Goal: Information Seeking & Learning: Learn about a topic

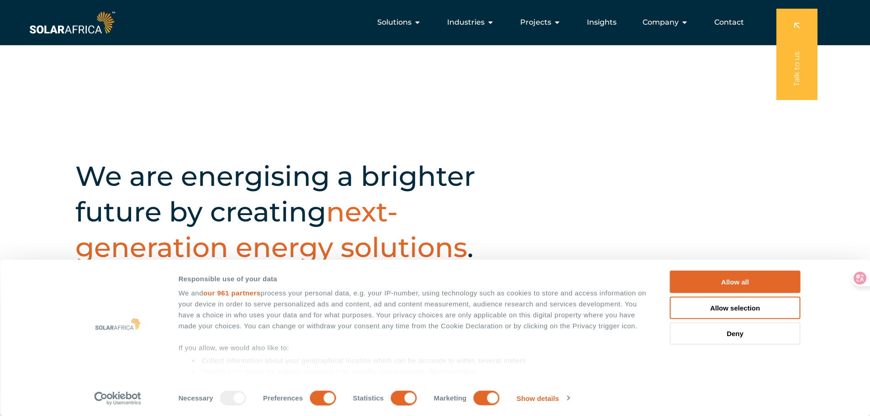
scroll to position [242, 0]
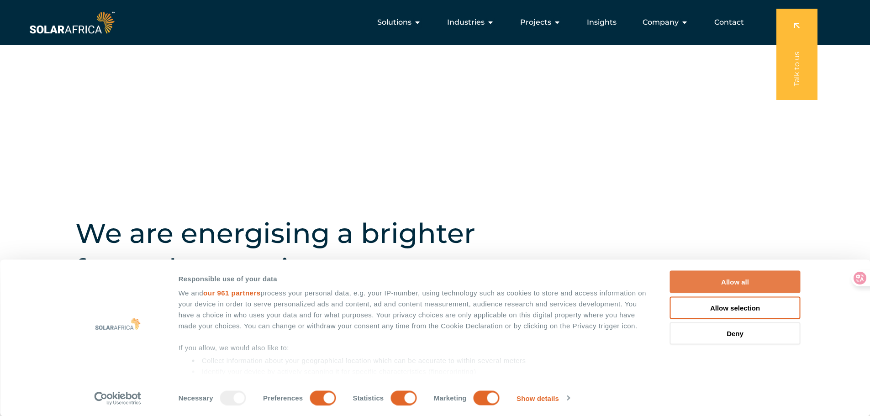
click at [777, 277] on button "Allow all" at bounding box center [735, 282] width 131 height 22
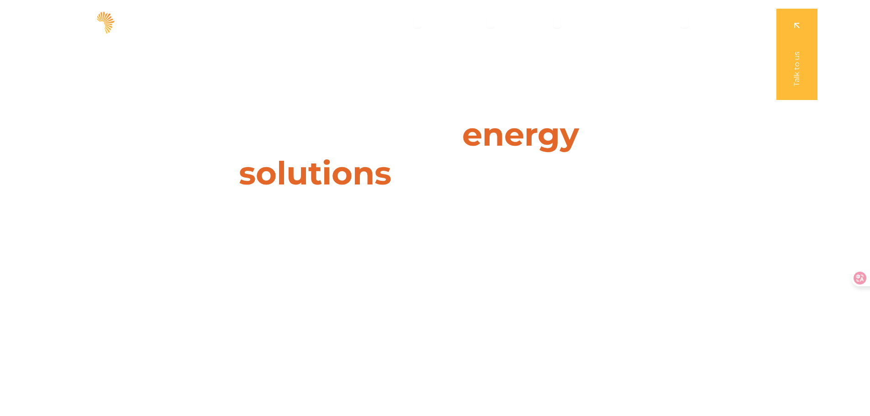
scroll to position [0, 0]
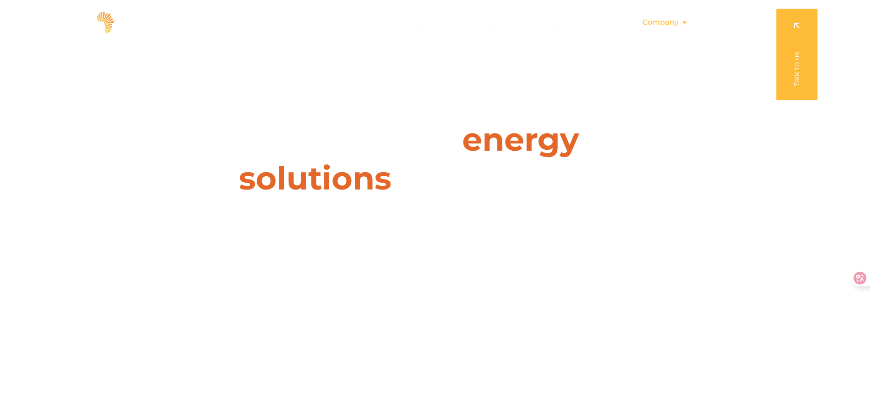
click at [685, 27] on button "Close Company Open Company" at bounding box center [684, 22] width 7 height 11
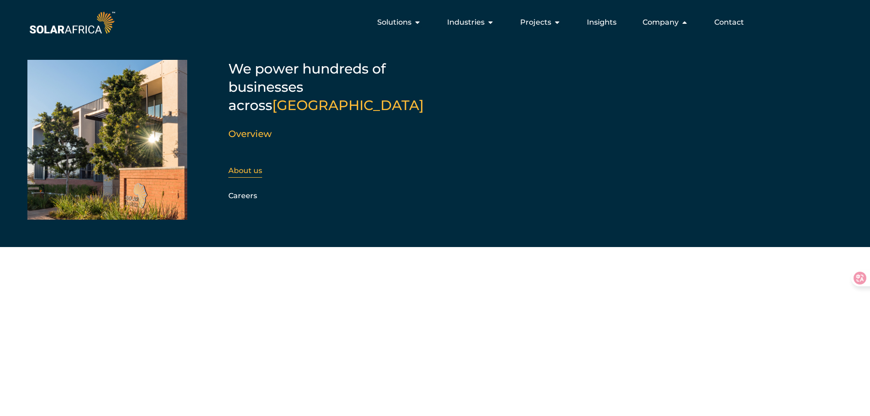
click at [240, 166] on link "About us" at bounding box center [245, 170] width 34 height 9
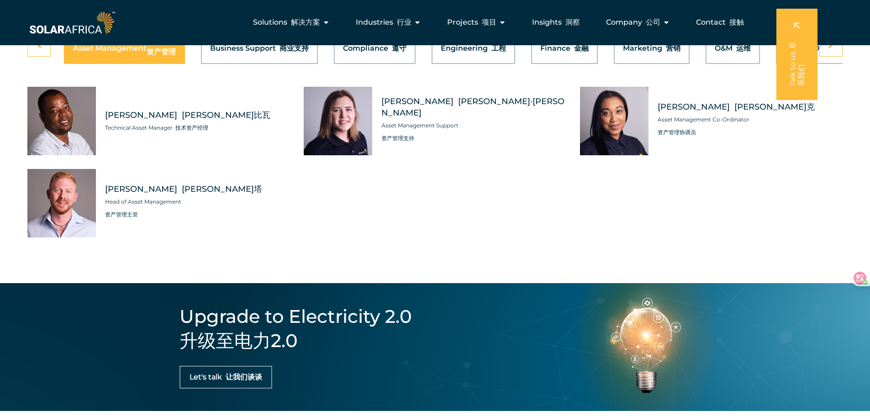
scroll to position [2869, 0]
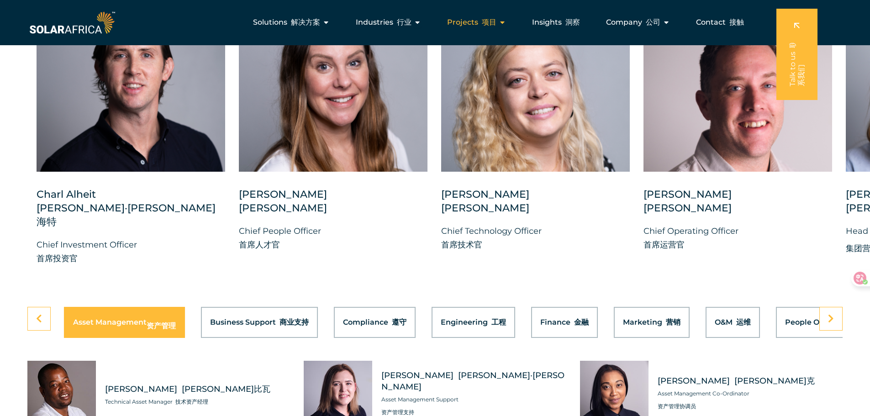
click at [507, 23] on div "Projects 项目 Close Projects Open Projects" at bounding box center [477, 22] width 74 height 18
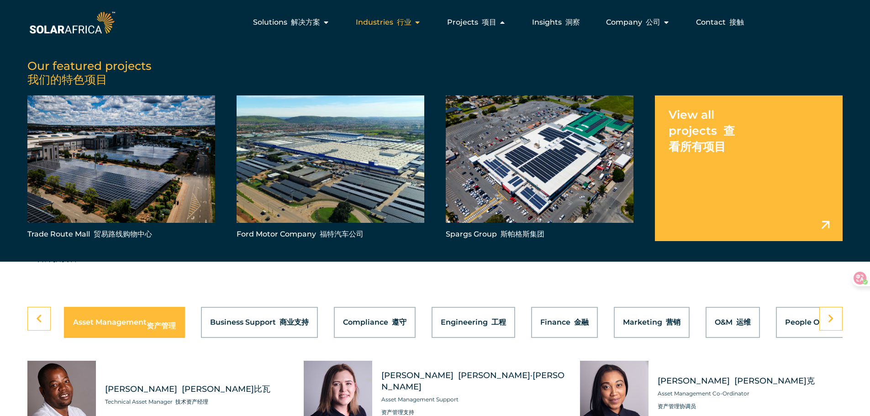
click at [399, 21] on font "行业" at bounding box center [404, 22] width 15 height 9
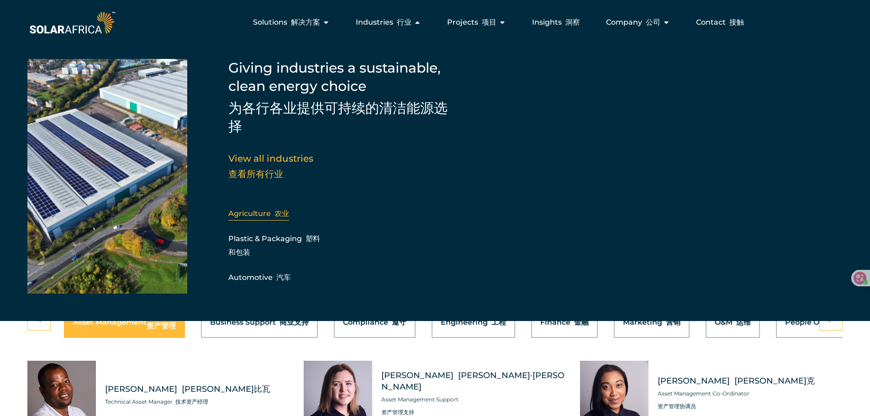
click at [264, 214] on link "Agriculture 农业" at bounding box center [258, 213] width 61 height 9
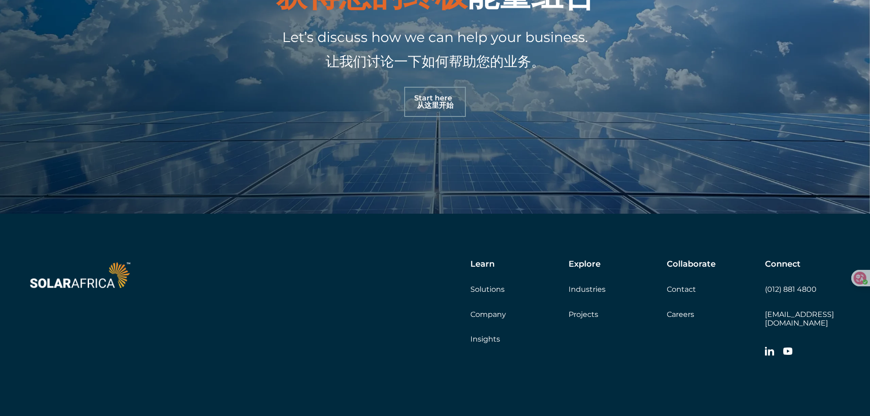
scroll to position [2452, 0]
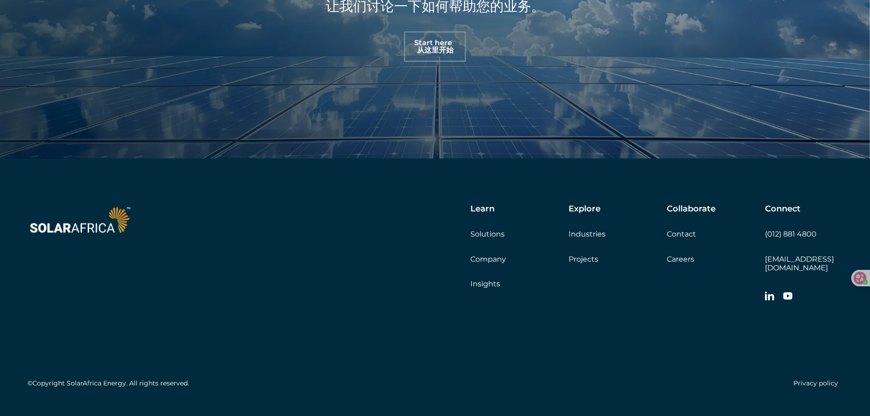
click at [499, 255] on link "Company" at bounding box center [488, 259] width 36 height 9
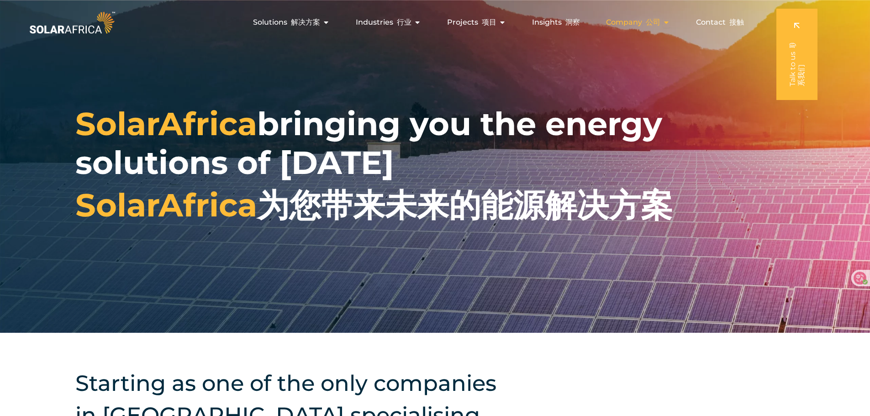
click at [670, 19] on div "Company 公司 Close Company Open Company" at bounding box center [638, 22] width 79 height 18
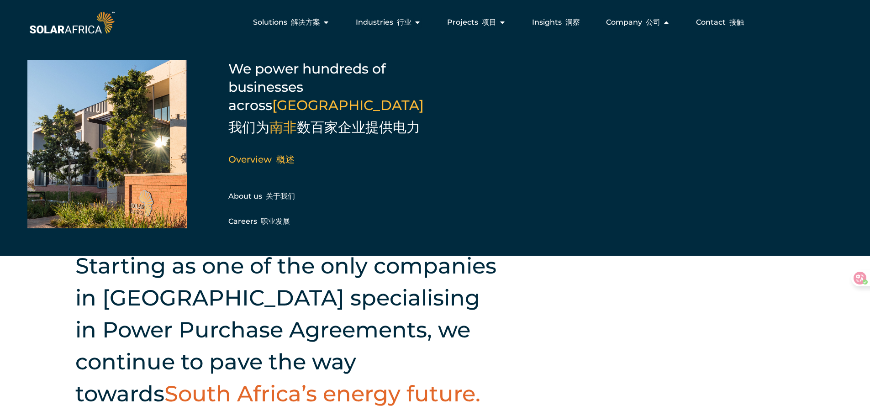
scroll to position [91, 0]
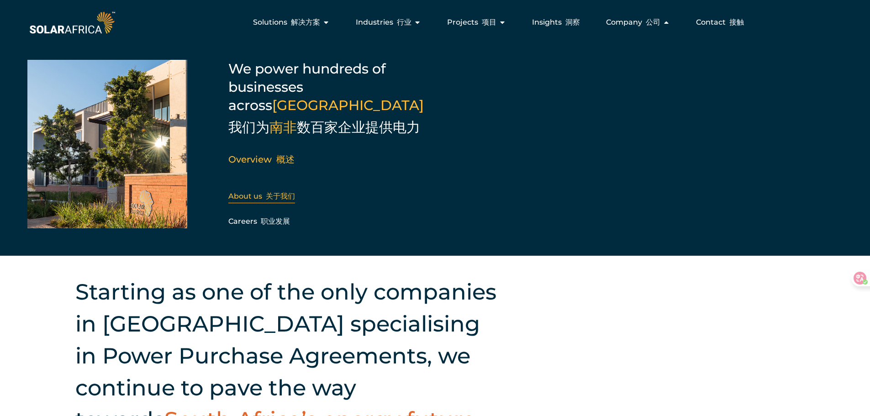
click at [276, 192] on font "关于我们" at bounding box center [280, 196] width 29 height 9
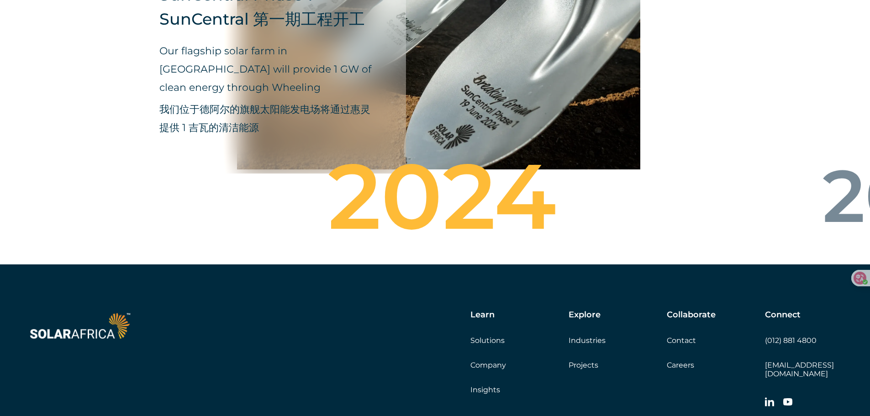
scroll to position [3737, 0]
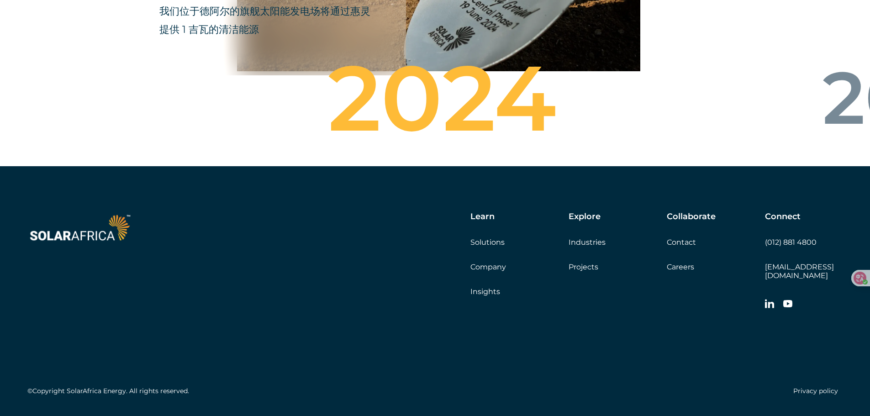
click at [772, 299] on icon at bounding box center [769, 303] width 9 height 9
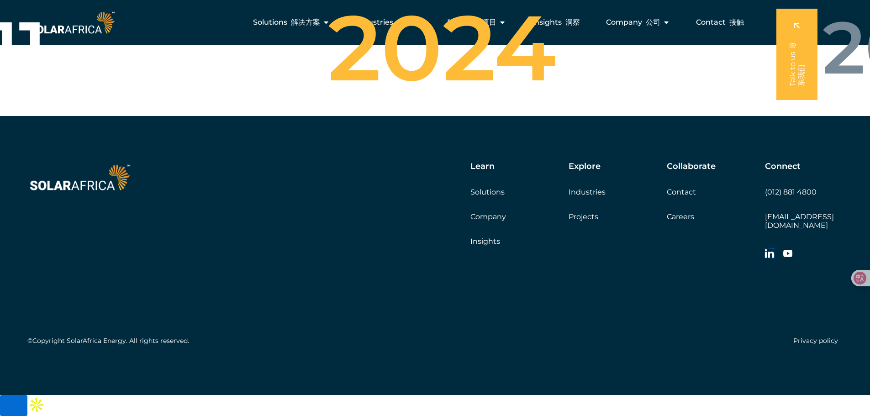
scroll to position [3667, 0]
